Goal: Task Accomplishment & Management: Use online tool/utility

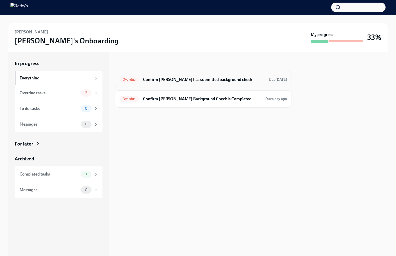
click at [202, 80] on h6 "Confirm Marlen has submitted background check" at bounding box center [204, 80] width 122 height 6
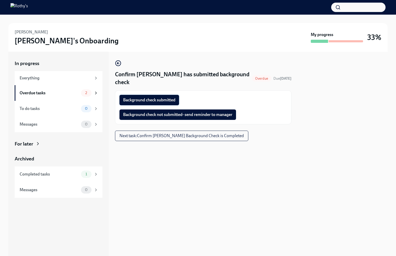
click at [172, 98] on span "Background check submitted" at bounding box center [149, 100] width 52 height 5
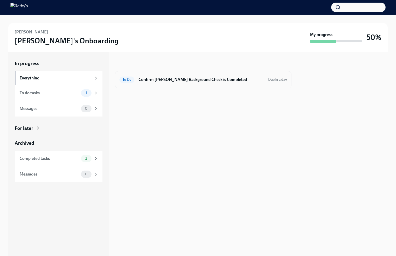
click at [204, 76] on div "To Do Confirm [PERSON_NAME] Background Check is Completed Due in a day" at bounding box center [204, 80] width 168 height 8
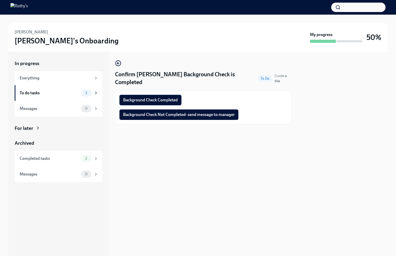
click at [178, 100] on button "Background Check Completed" at bounding box center [151, 100] width 62 height 10
